Goal: Navigation & Orientation: Find specific page/section

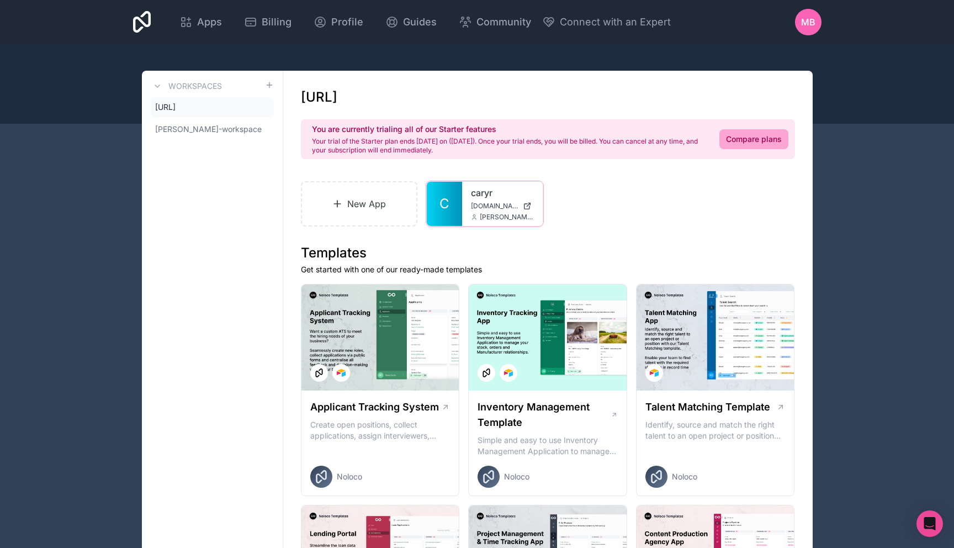
click at [452, 202] on link "C" at bounding box center [444, 204] width 35 height 44
click at [799, 14] on div "MB" at bounding box center [808, 22] width 26 height 26
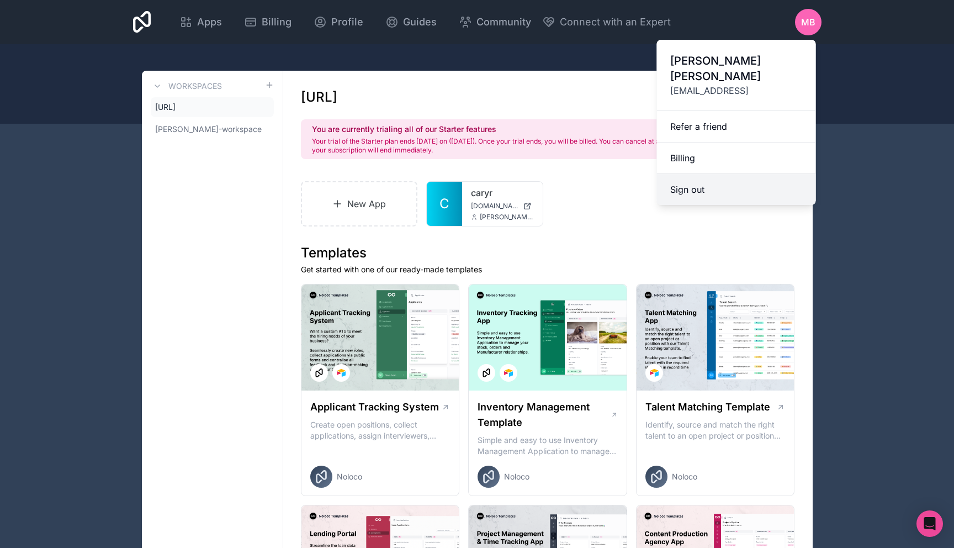
click at [699, 176] on button "Sign out" at bounding box center [736, 189] width 159 height 31
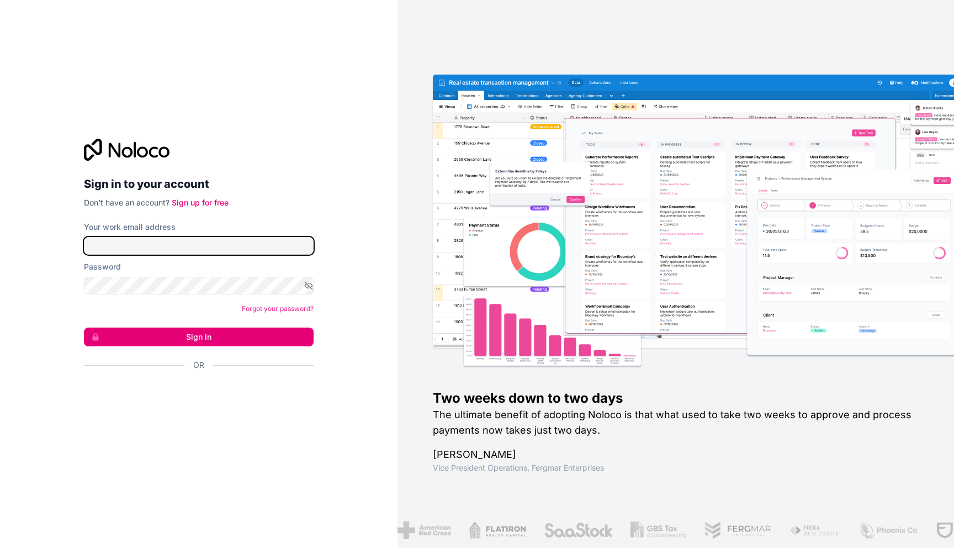
click at [178, 240] on input "Your work email address" at bounding box center [199, 246] width 230 height 18
click at [0, 547] on nordpass-autofill-portal at bounding box center [0, 548] width 0 height 0
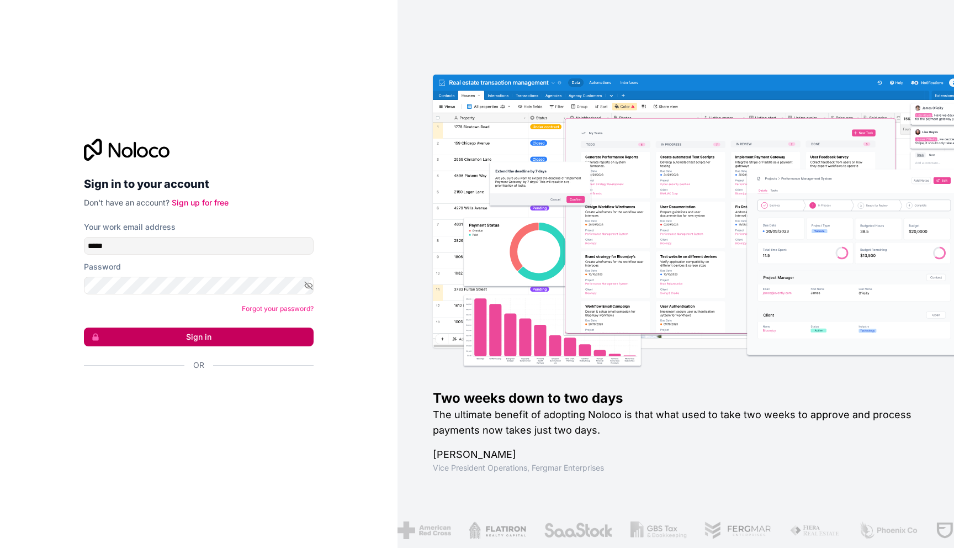
click at [217, 342] on button "Sign in" at bounding box center [199, 336] width 230 height 19
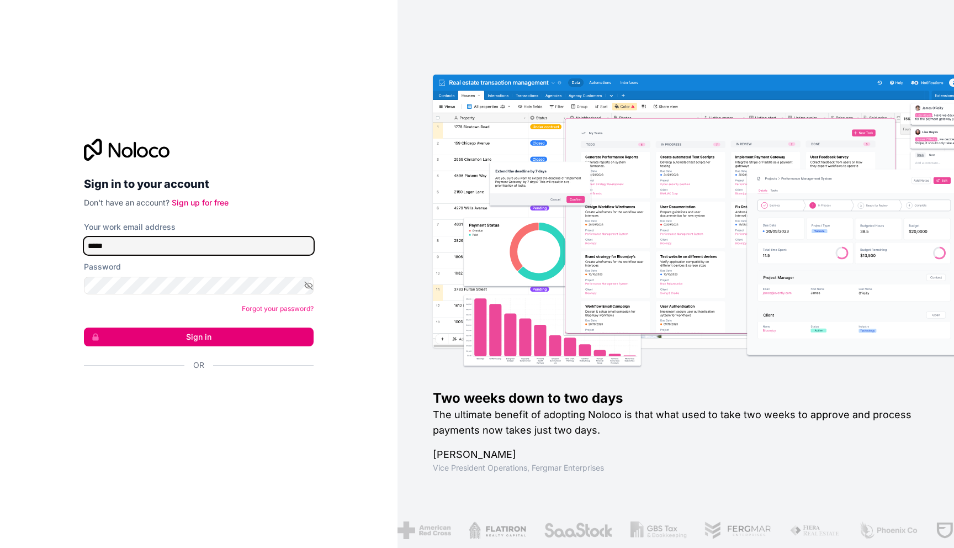
click at [160, 246] on input "*****" at bounding box center [199, 246] width 230 height 18
type input "**********"
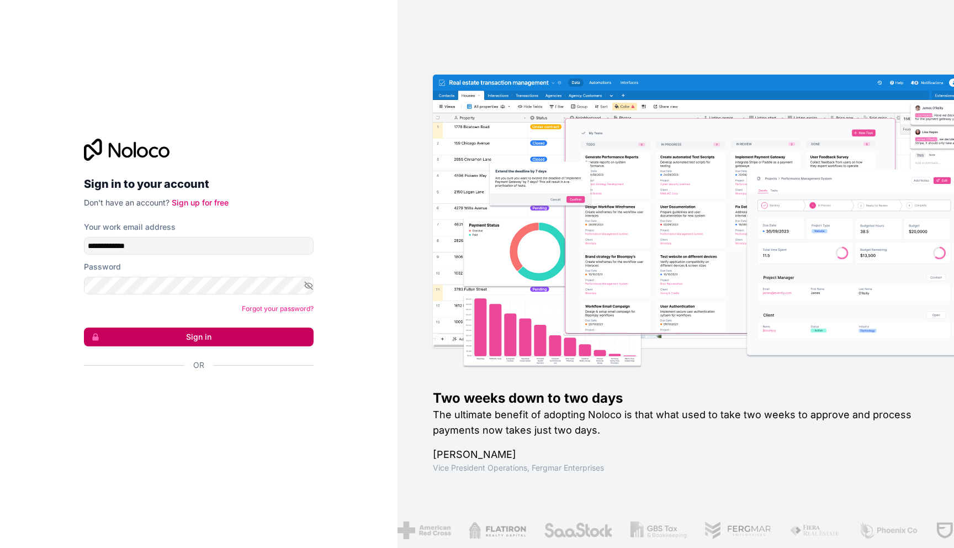
click at [188, 338] on button "Sign in" at bounding box center [199, 336] width 230 height 19
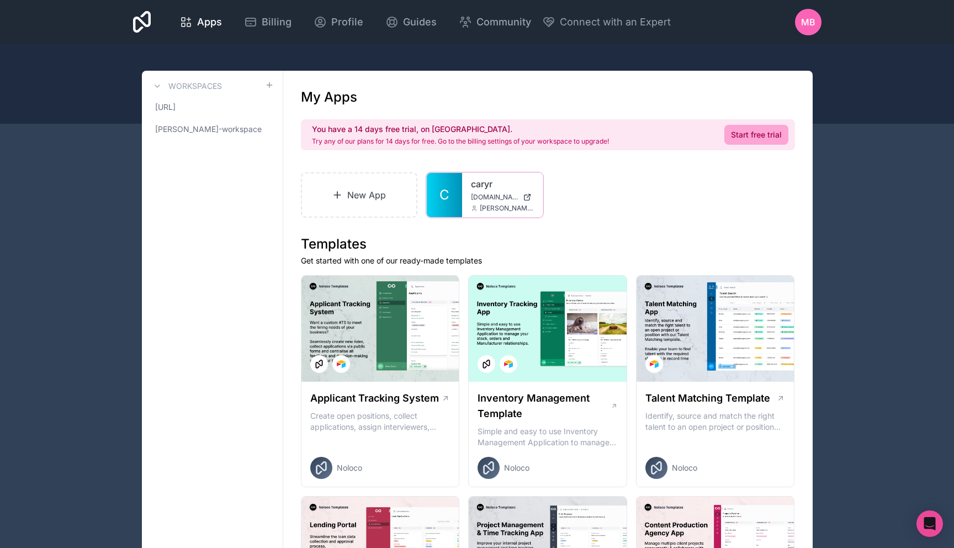
click at [463, 174] on div "[PERSON_NAME][DOMAIN_NAME] [PERSON_NAME][EMAIL_ADDRESS][DOMAIN_NAME]" at bounding box center [502, 195] width 81 height 44
click at [474, 177] on link "caryr" at bounding box center [502, 183] width 63 height 13
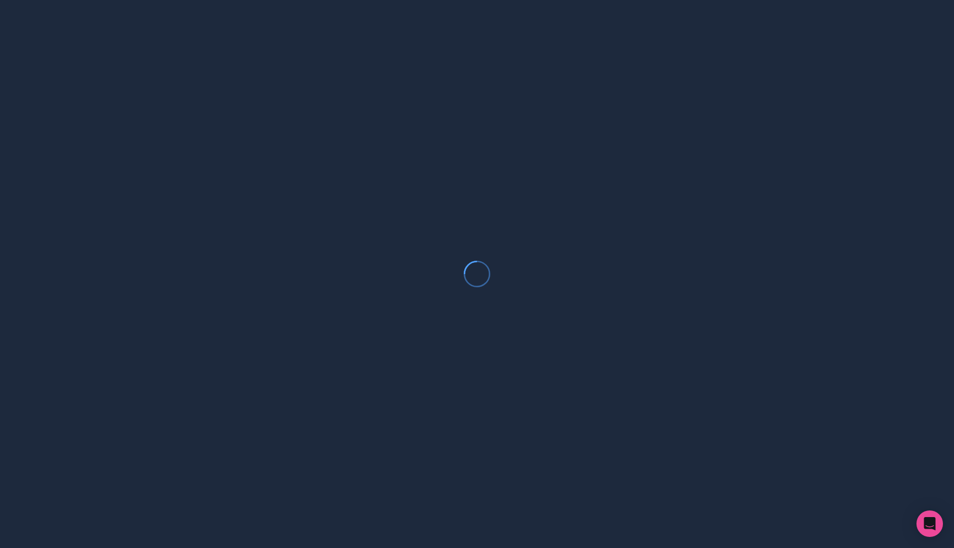
click at [0, 547] on nordpass-portal at bounding box center [0, 548] width 0 height 0
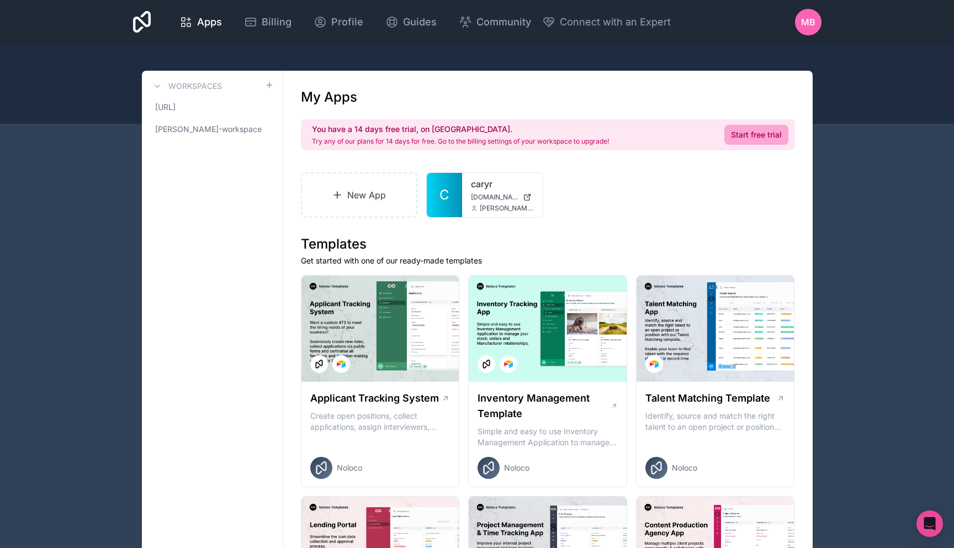
click at [802, 14] on div "MB" at bounding box center [808, 22] width 26 height 26
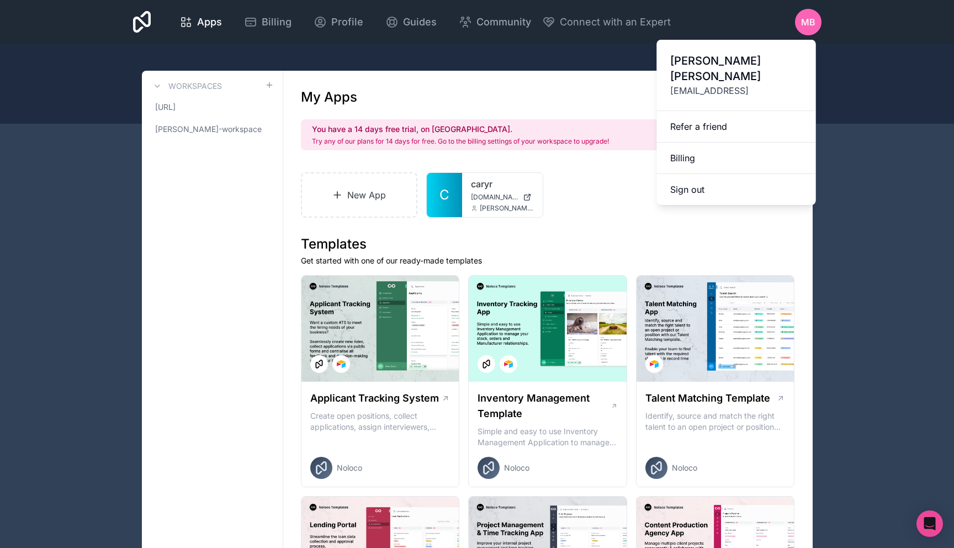
click at [702, 84] on span "[EMAIL_ADDRESS]" at bounding box center [736, 90] width 132 height 13
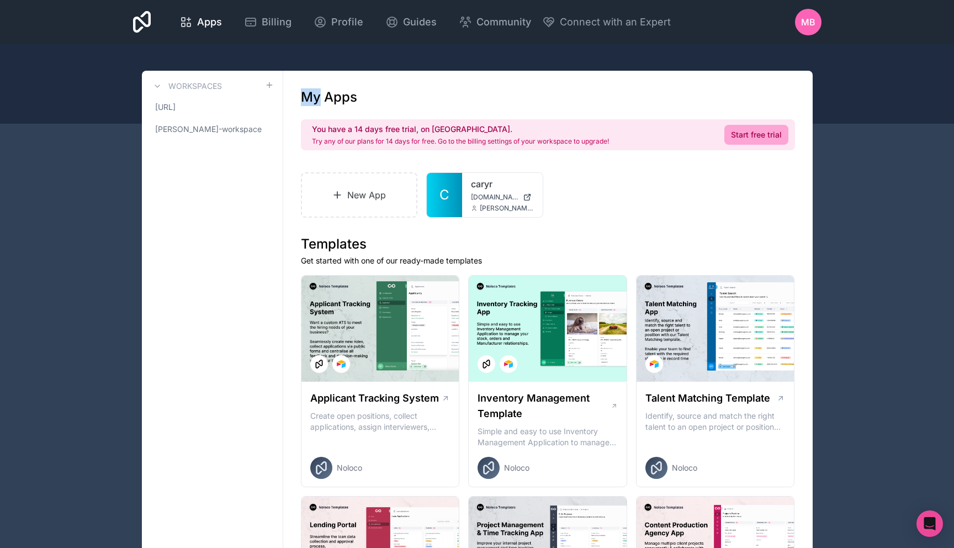
click at [819, 20] on div "MB" at bounding box center [808, 22] width 26 height 26
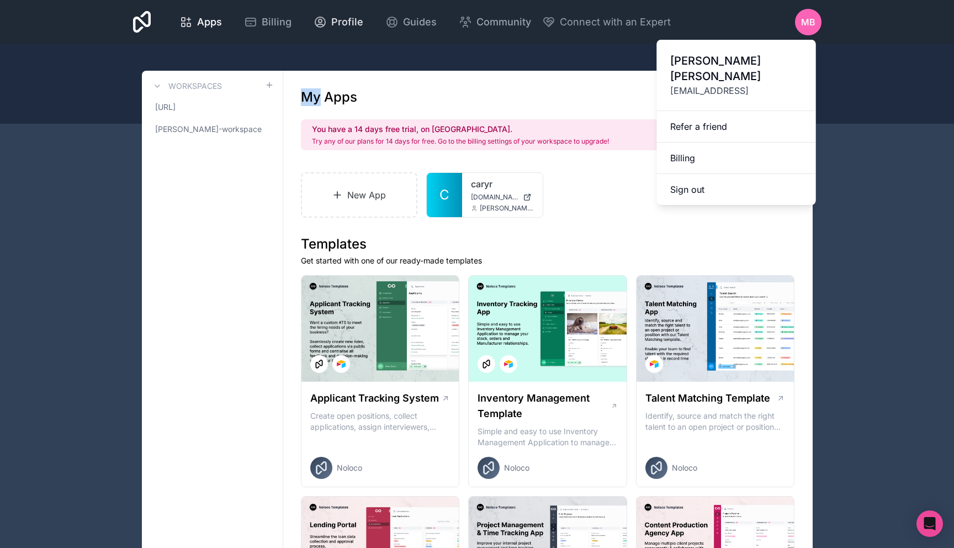
click at [334, 26] on span "Profile" at bounding box center [347, 21] width 32 height 15
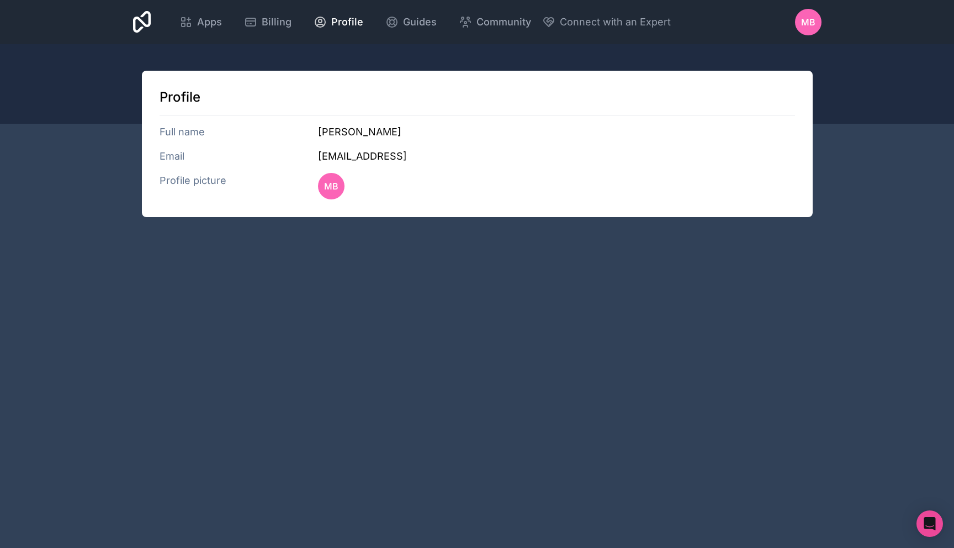
click at [813, 23] on span "MB" at bounding box center [808, 21] width 14 height 13
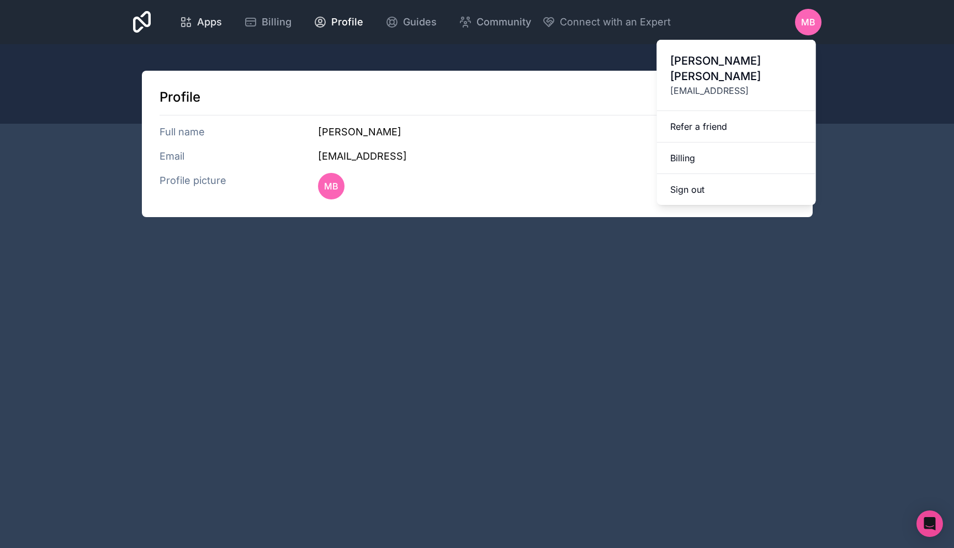
click at [200, 24] on span "Apps" at bounding box center [209, 21] width 25 height 15
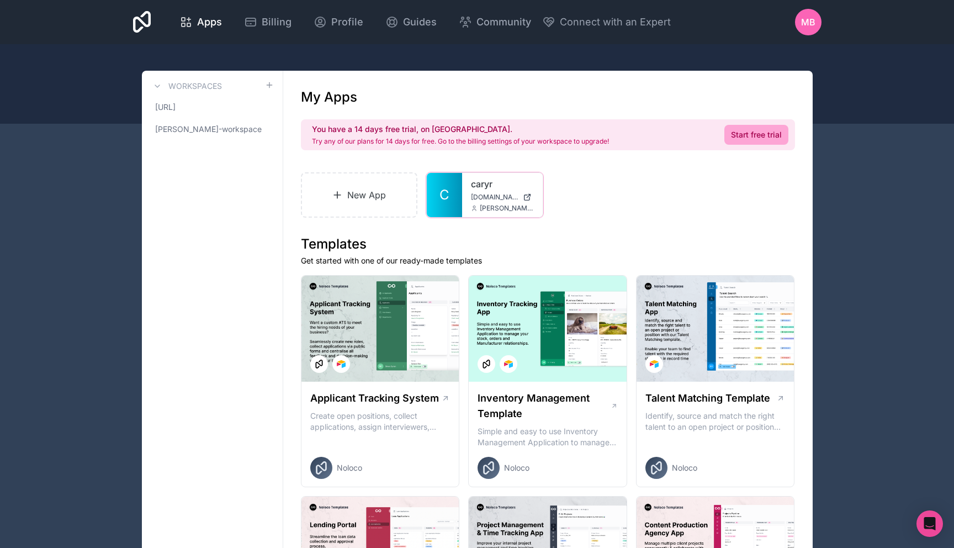
click at [0, 0] on div at bounding box center [0, 0] width 0 height 0
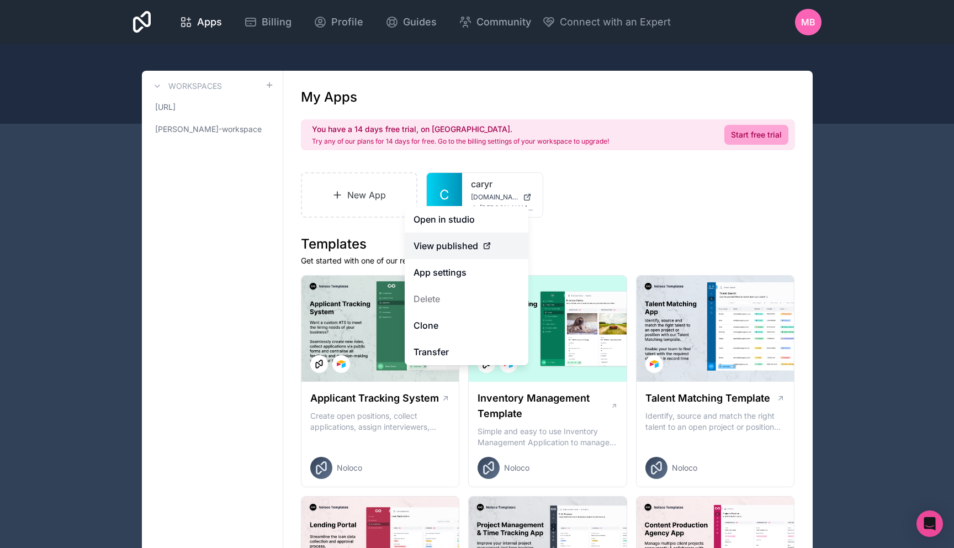
click at [466, 243] on span "View published" at bounding box center [445, 245] width 65 height 13
click at [475, 243] on span "View published" at bounding box center [445, 245] width 65 height 13
click at [188, 108] on link "[URL]" at bounding box center [212, 107] width 123 height 20
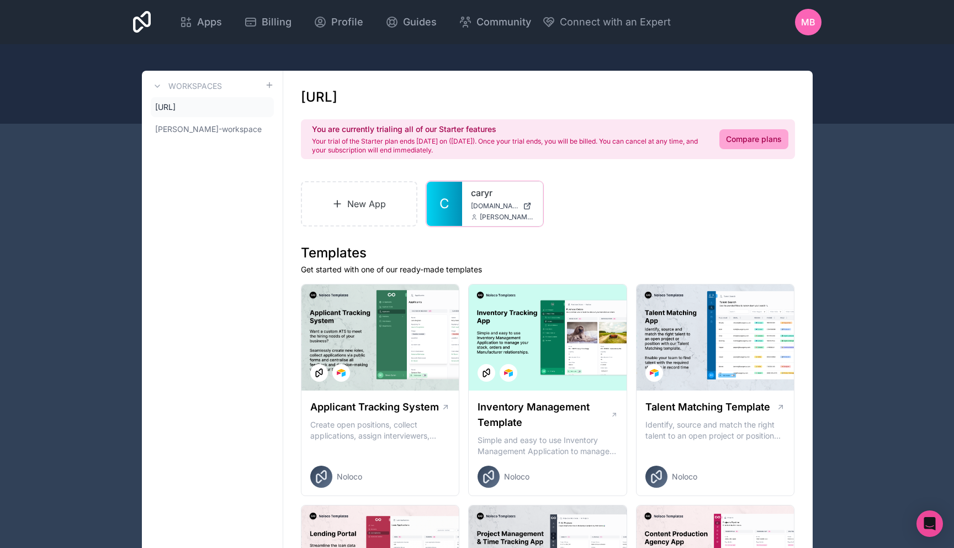
click at [0, 0] on div at bounding box center [0, 0] width 0 height 0
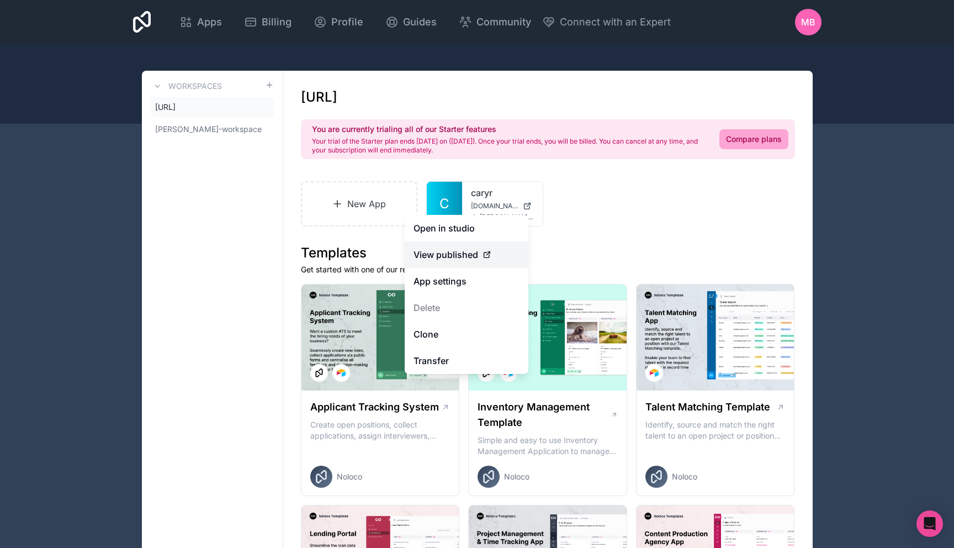
click at [465, 256] on span "View published" at bounding box center [445, 254] width 65 height 13
click at [483, 222] on link "Open in studio" at bounding box center [467, 228] width 124 height 26
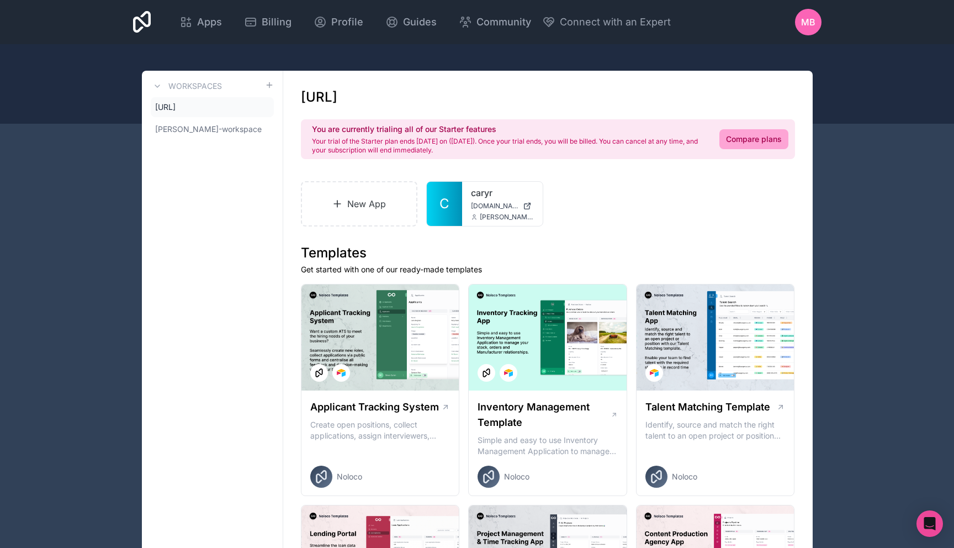
click at [0, 0] on icon at bounding box center [0, 0] width 0 height 0
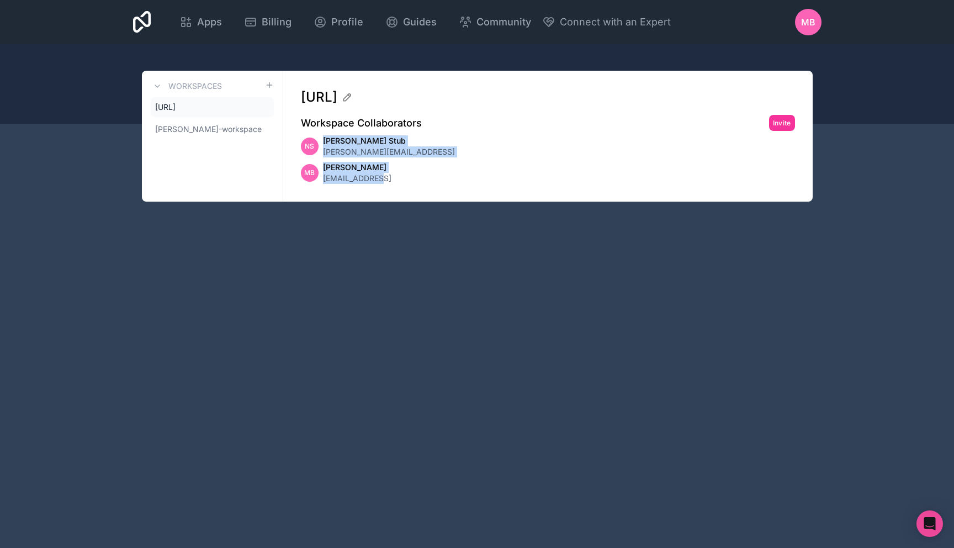
drag, startPoint x: 403, startPoint y: 173, endPoint x: 312, endPoint y: 137, distance: 97.4
click at [312, 137] on div "NS Nadim Stub nadim@caryr.ai MB Marc Bjørn marc@caryr.ai" at bounding box center [548, 159] width 494 height 49
click at [337, 133] on div "Caryr.ai Workspace Collaborators Invite NS Nadim Stub nadim@caryr.ai MB Marc Bj…" at bounding box center [547, 136] width 529 height 131
drag, startPoint x: 309, startPoint y: 122, endPoint x: 347, endPoint y: 122, distance: 38.1
click at [347, 123] on h2 "Workspace Collaborators" at bounding box center [361, 122] width 121 height 15
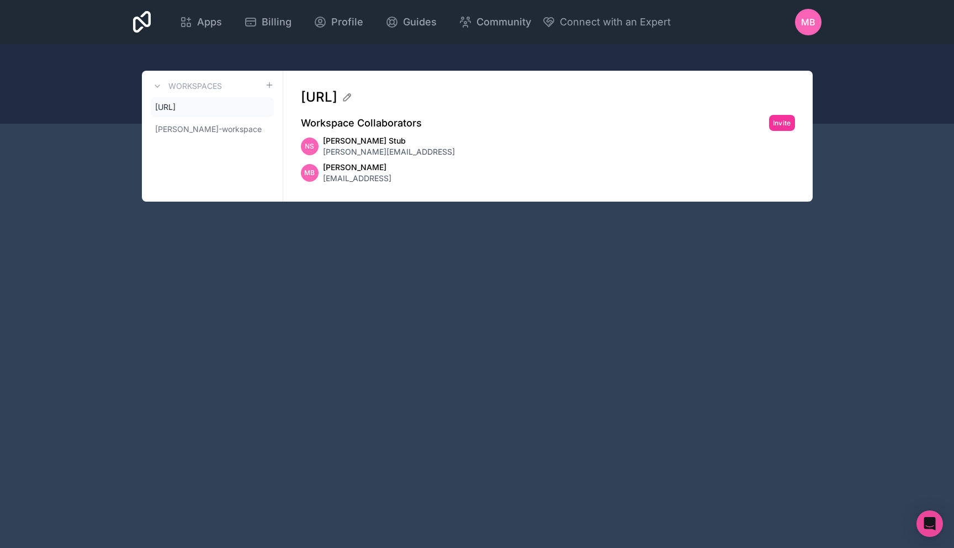
click at [346, 178] on span "[EMAIL_ADDRESS]" at bounding box center [357, 178] width 68 height 11
click at [341, 150] on span "[PERSON_NAME][EMAIL_ADDRESS]" at bounding box center [389, 151] width 132 height 11
click at [197, 110] on link "[URL]" at bounding box center [212, 107] width 123 height 20
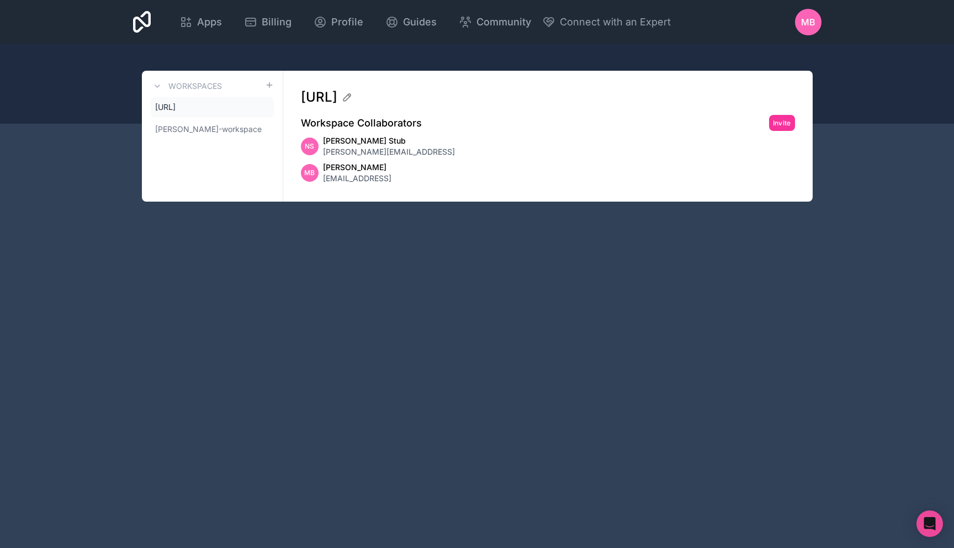
click at [269, 104] on link "[URL]" at bounding box center [212, 107] width 123 height 20
click at [0, 0] on icon at bounding box center [0, 0] width 0 height 0
click at [208, 25] on span "Apps" at bounding box center [209, 21] width 25 height 15
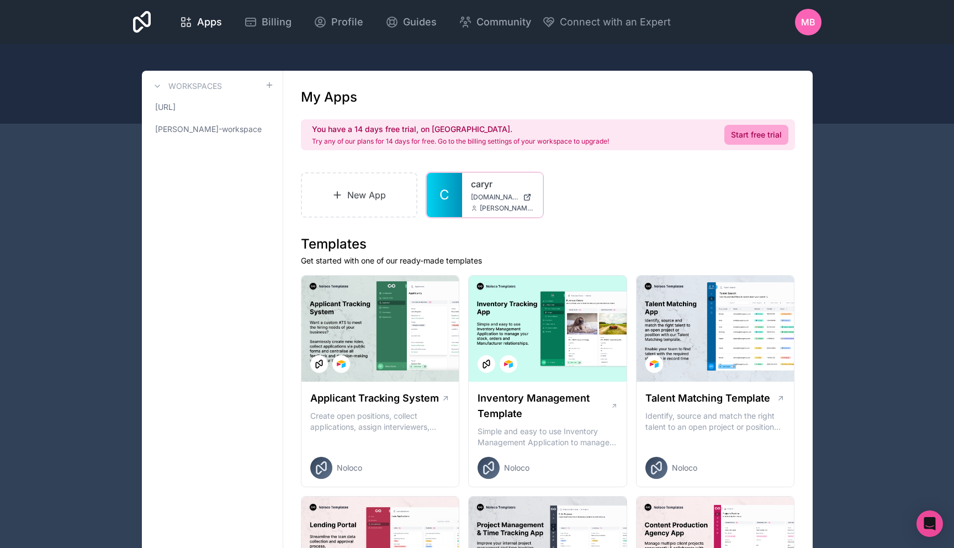
click at [0, 0] on icon at bounding box center [0, 0] width 0 height 0
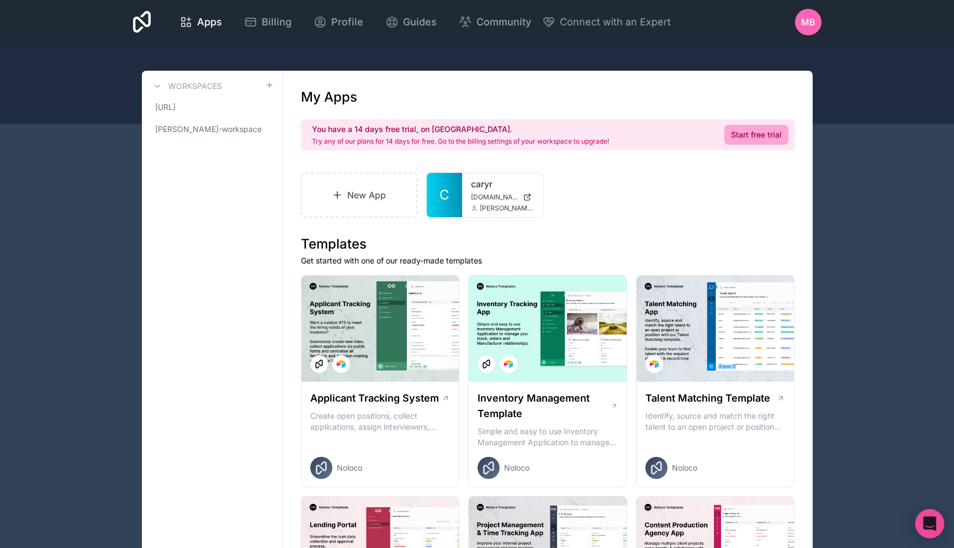
click at [924, 517] on icon "Open Intercom Messenger" at bounding box center [929, 523] width 14 height 14
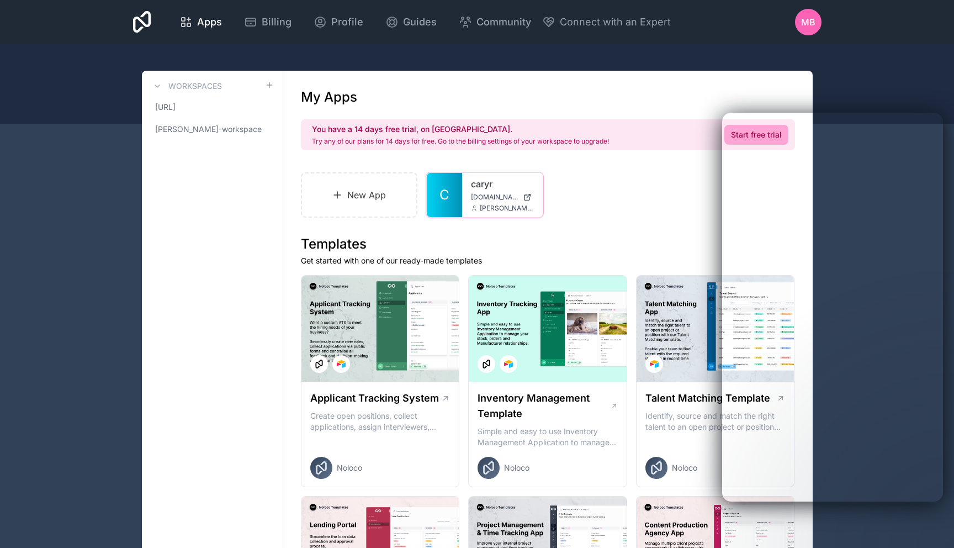
click at [0, 0] on div at bounding box center [0, 0] width 0 height 0
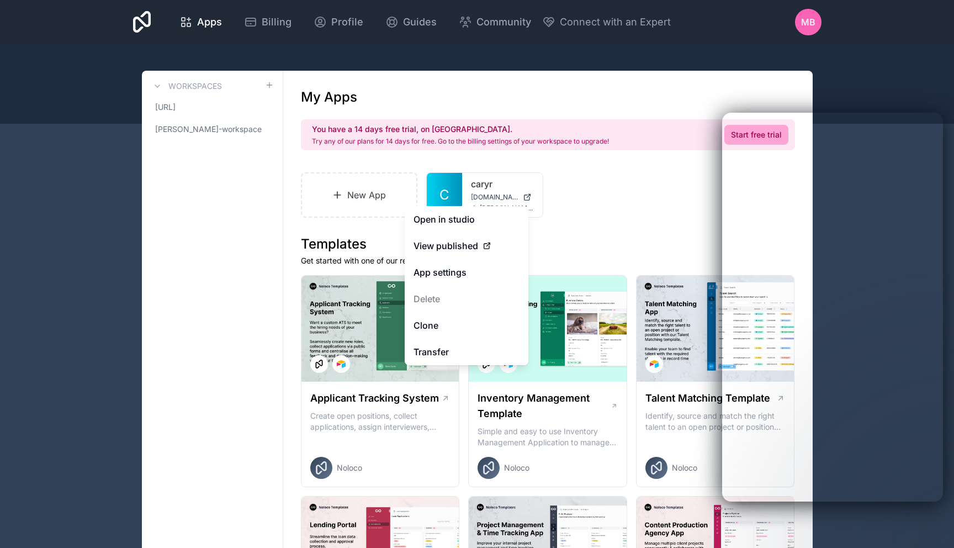
click at [252, 118] on div "Caryr.ai marc-bjorn-workspace" at bounding box center [212, 118] width 123 height 42
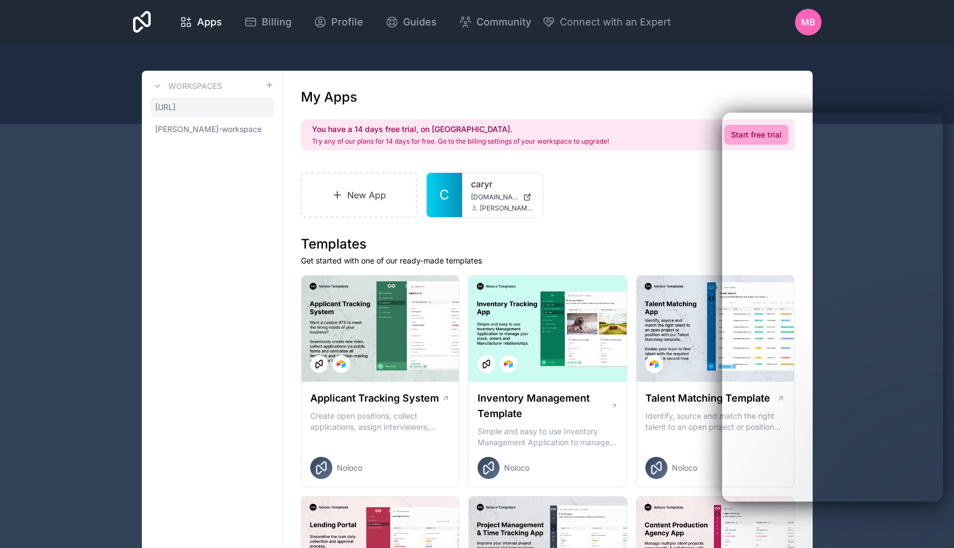
click at [249, 114] on link "[URL]" at bounding box center [212, 107] width 123 height 20
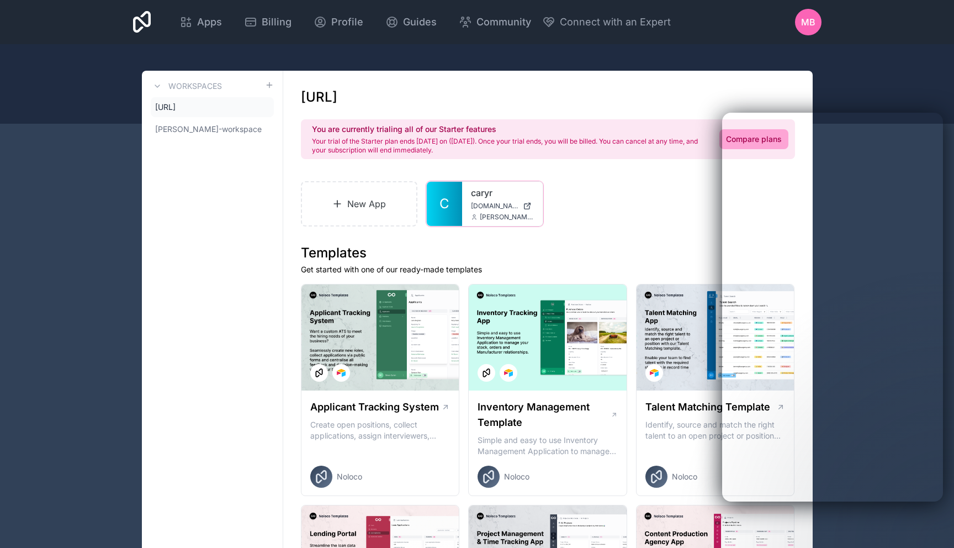
click at [0, 0] on icon at bounding box center [0, 0] width 0 height 0
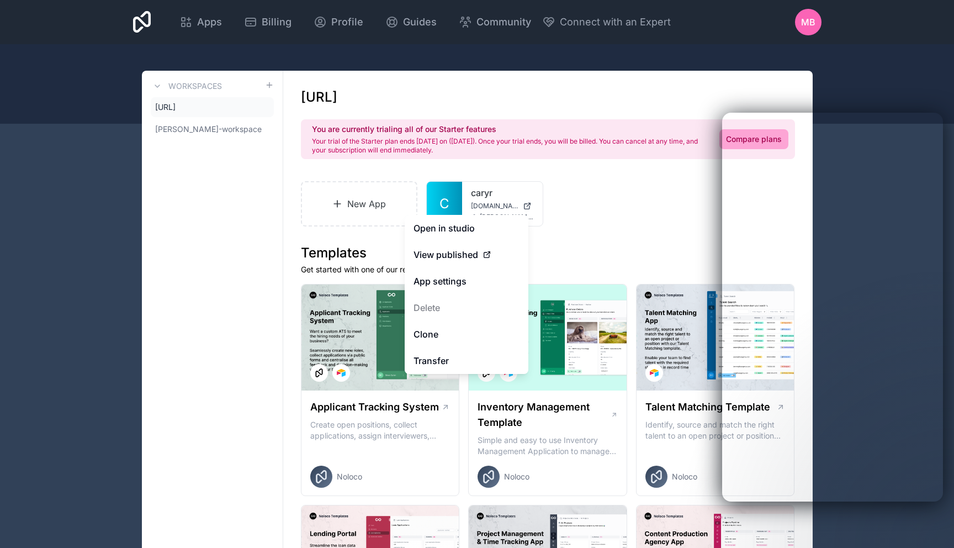
click at [622, 211] on div "New App C caryr caryr.noloco.co nadim@caryr.ai" at bounding box center [548, 203] width 494 height 45
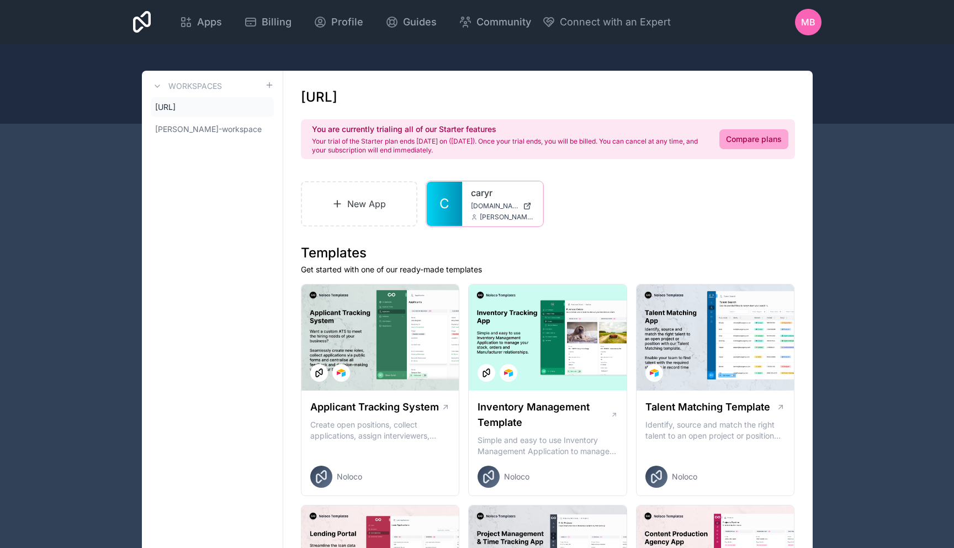
click at [478, 206] on span "[DOMAIN_NAME]" at bounding box center [494, 205] width 47 height 9
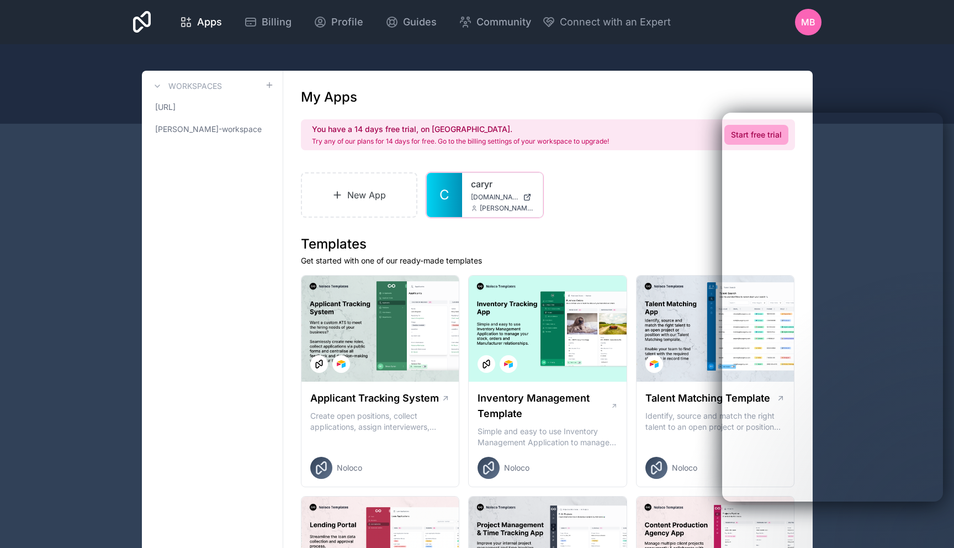
click at [445, 191] on span "C" at bounding box center [444, 195] width 10 height 18
